Goal: Navigation & Orientation: Find specific page/section

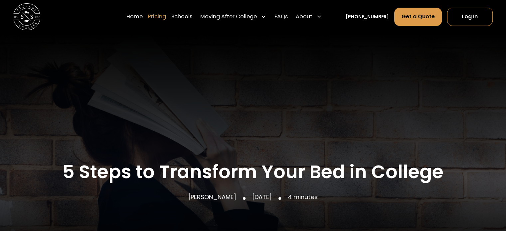
click at [166, 16] on link "Pricing" at bounding box center [157, 16] width 18 height 19
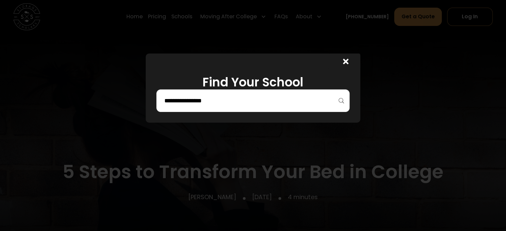
click at [349, 61] on icon at bounding box center [345, 62] width 5 height 8
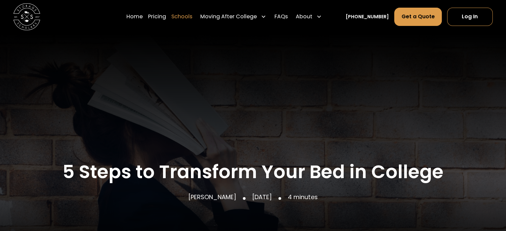
click at [192, 17] on link "Schools" at bounding box center [181, 16] width 21 height 19
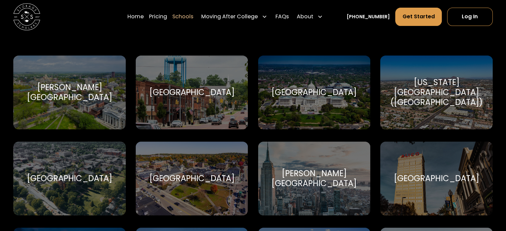
scroll to position [281, 0]
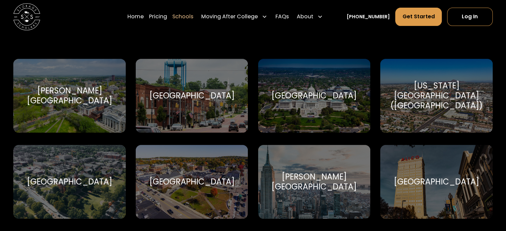
click at [70, 107] on div "Albertus Magnus College Albertus Magnus College" at bounding box center [69, 96] width 112 height 74
click at [70, 94] on div "Albertus Magnus College" at bounding box center [69, 96] width 96 height 20
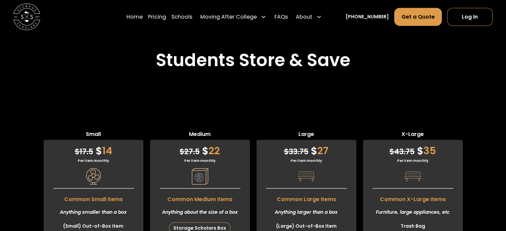
scroll to position [1681, 0]
